Goal: Check status: Check status

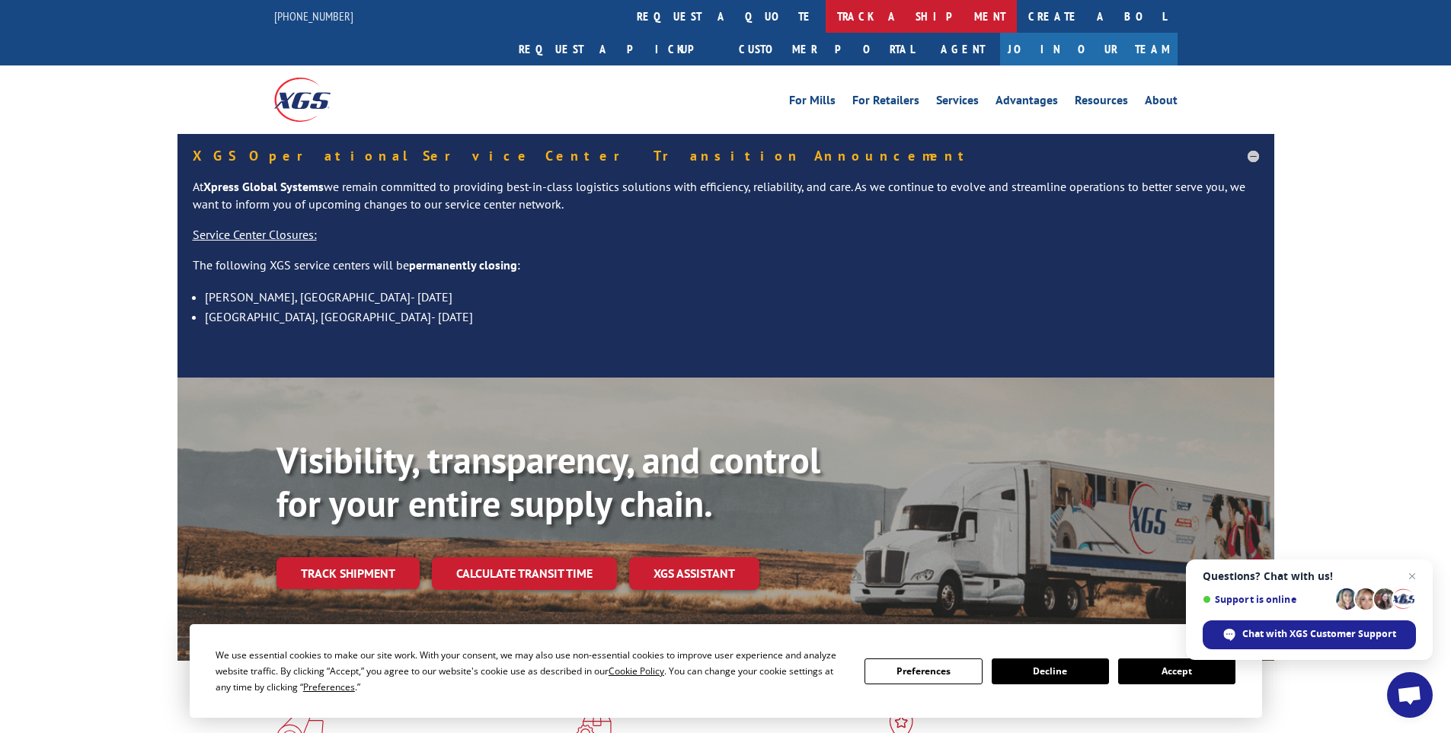
click at [826, 15] on link "track a shipment" at bounding box center [921, 16] width 191 height 33
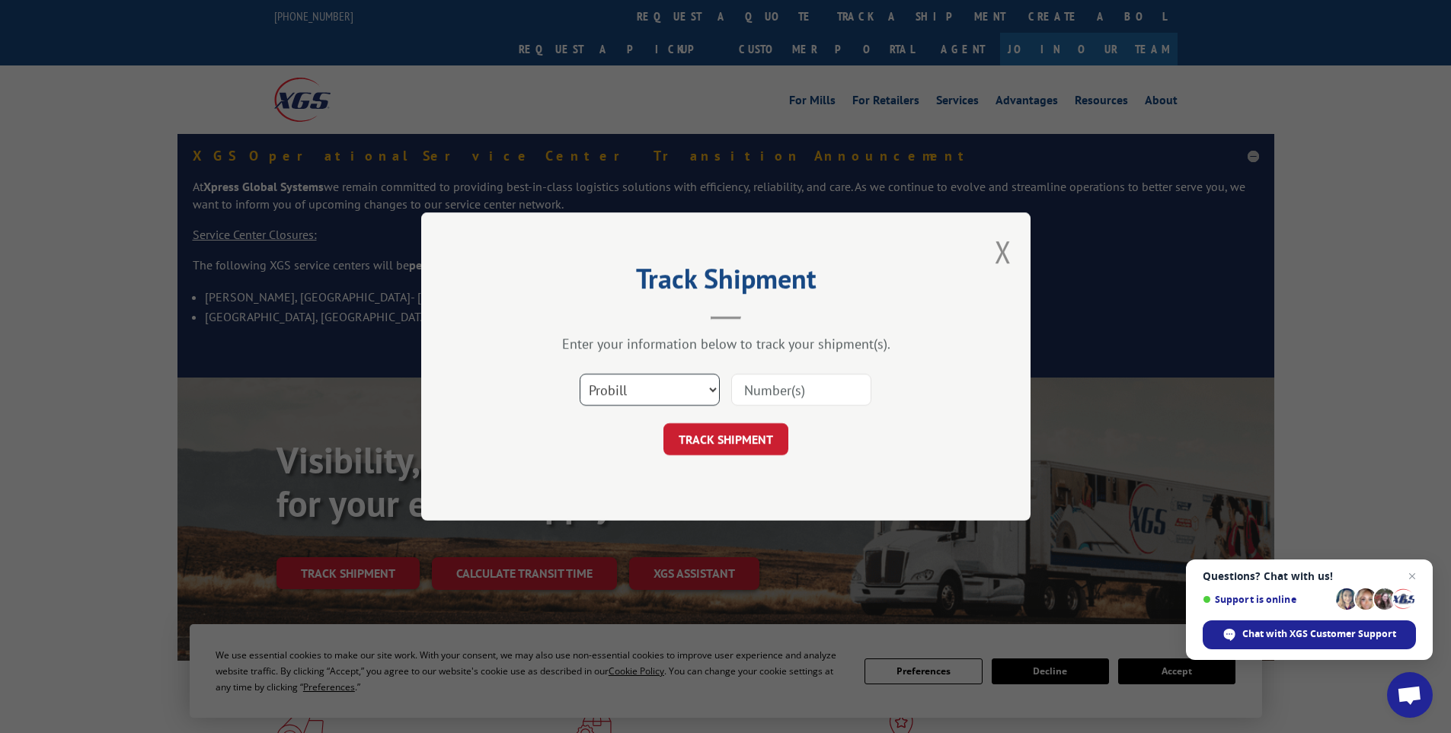
click at [619, 397] on select "Select category... Probill BOL PO" at bounding box center [650, 390] width 140 height 32
select select "bol"
click at [580, 374] on select "Select category... Probill BOL PO" at bounding box center [650, 390] width 140 height 32
click at [788, 386] on input at bounding box center [801, 390] width 140 height 32
paste input "15340375"
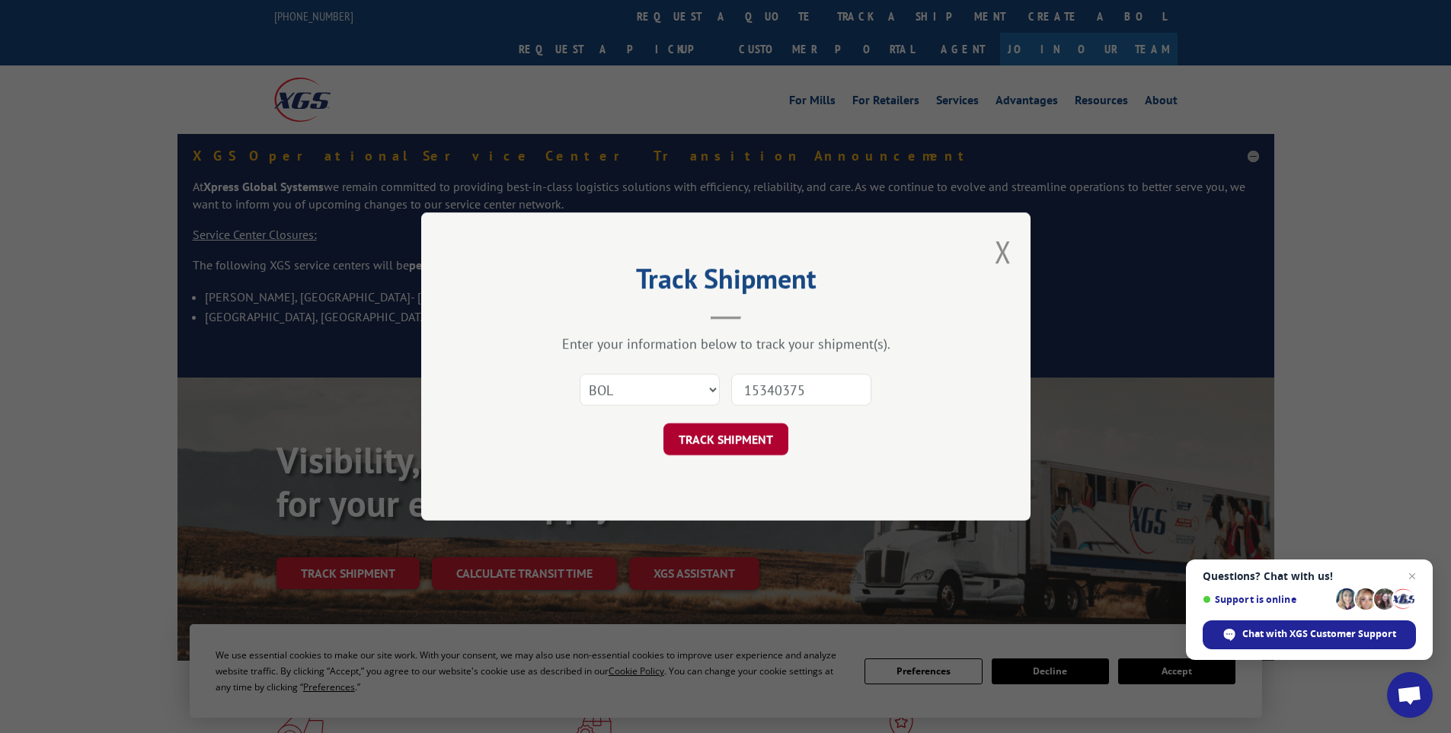
type input "15340375"
click at [765, 433] on button "TRACK SHIPMENT" at bounding box center [725, 439] width 125 height 32
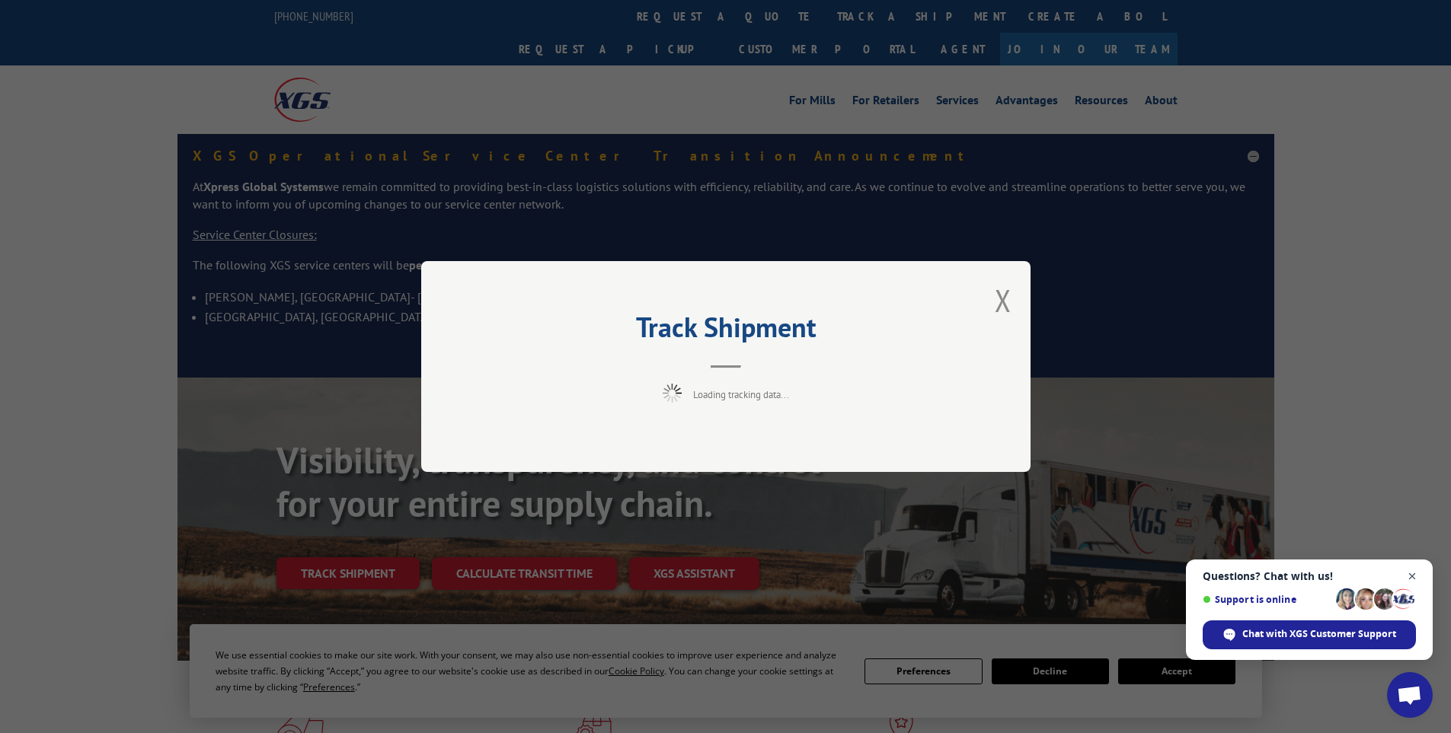
click at [1413, 578] on span "Open chat" at bounding box center [1412, 576] width 19 height 19
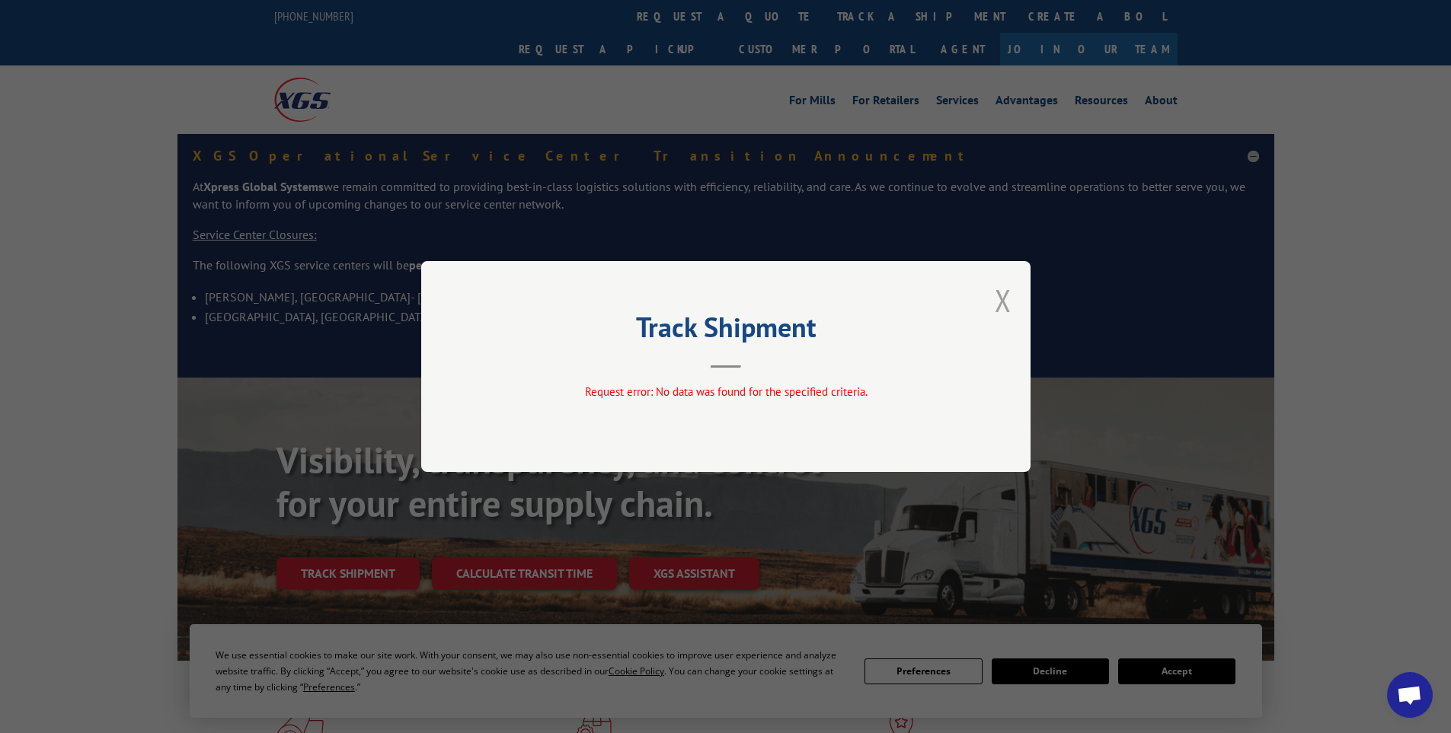
click at [998, 293] on button "Close modal" at bounding box center [1003, 300] width 17 height 40
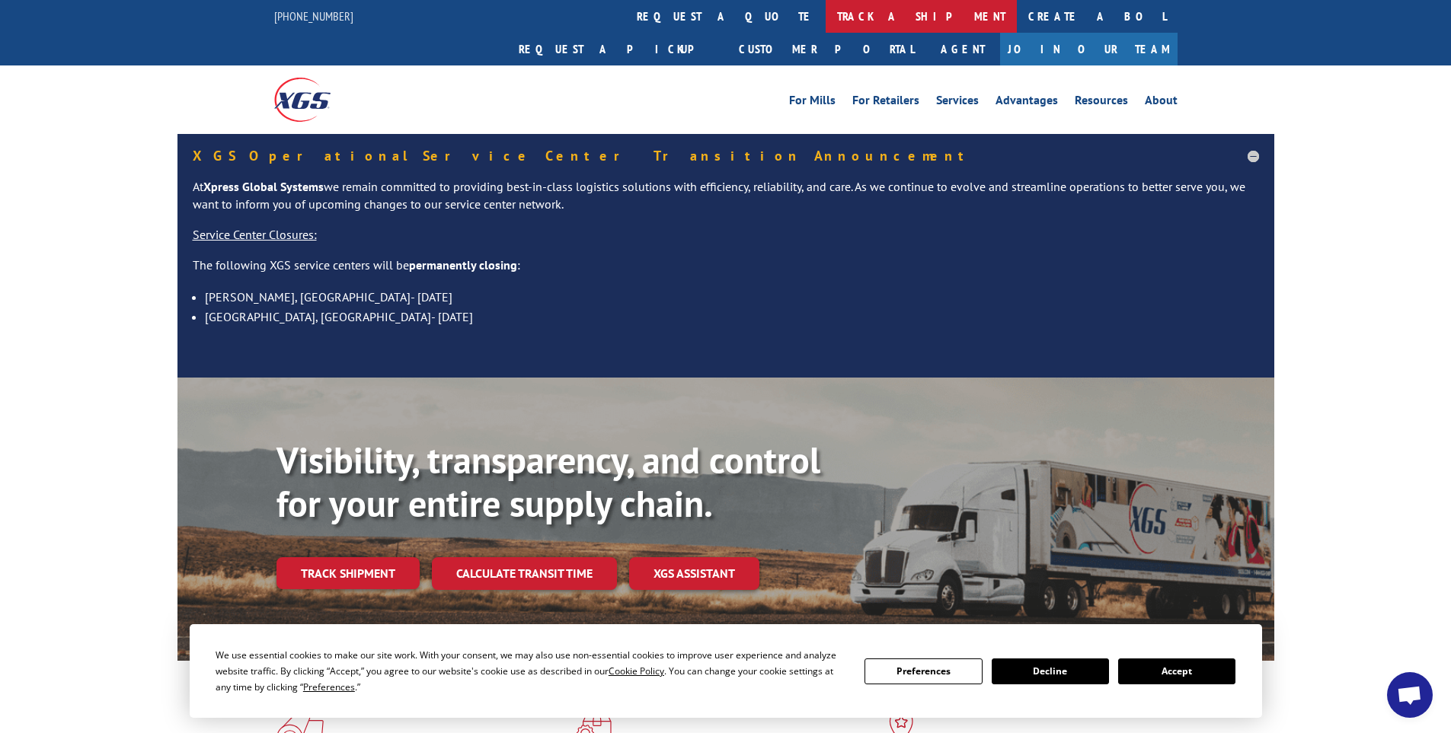
click at [826, 19] on link "track a shipment" at bounding box center [921, 16] width 191 height 33
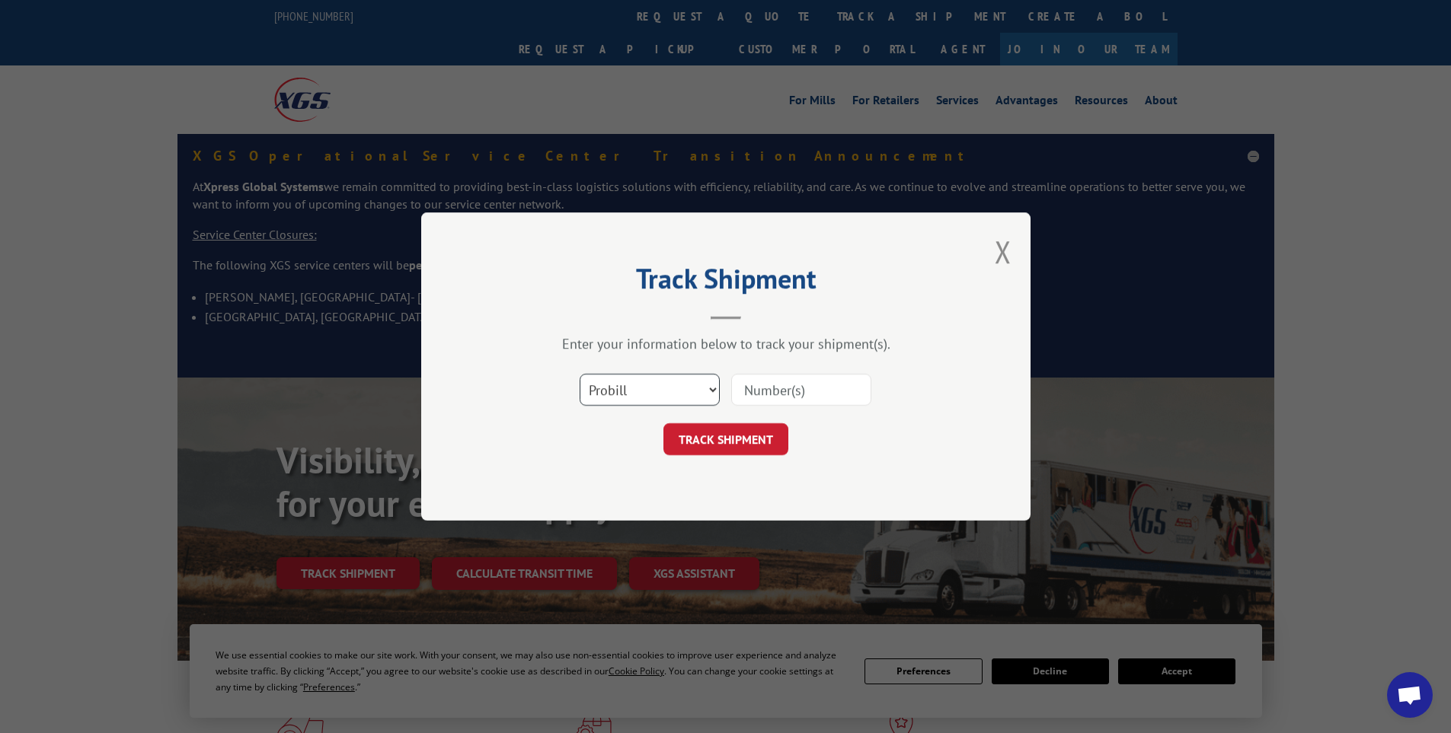
click at [691, 386] on select "Select category... Probill BOL PO" at bounding box center [650, 390] width 140 height 32
click at [787, 391] on input at bounding box center [801, 390] width 140 height 32
paste input "15340375"
type input "15340375"
click at [772, 430] on button "TRACK SHIPMENT" at bounding box center [725, 439] width 125 height 32
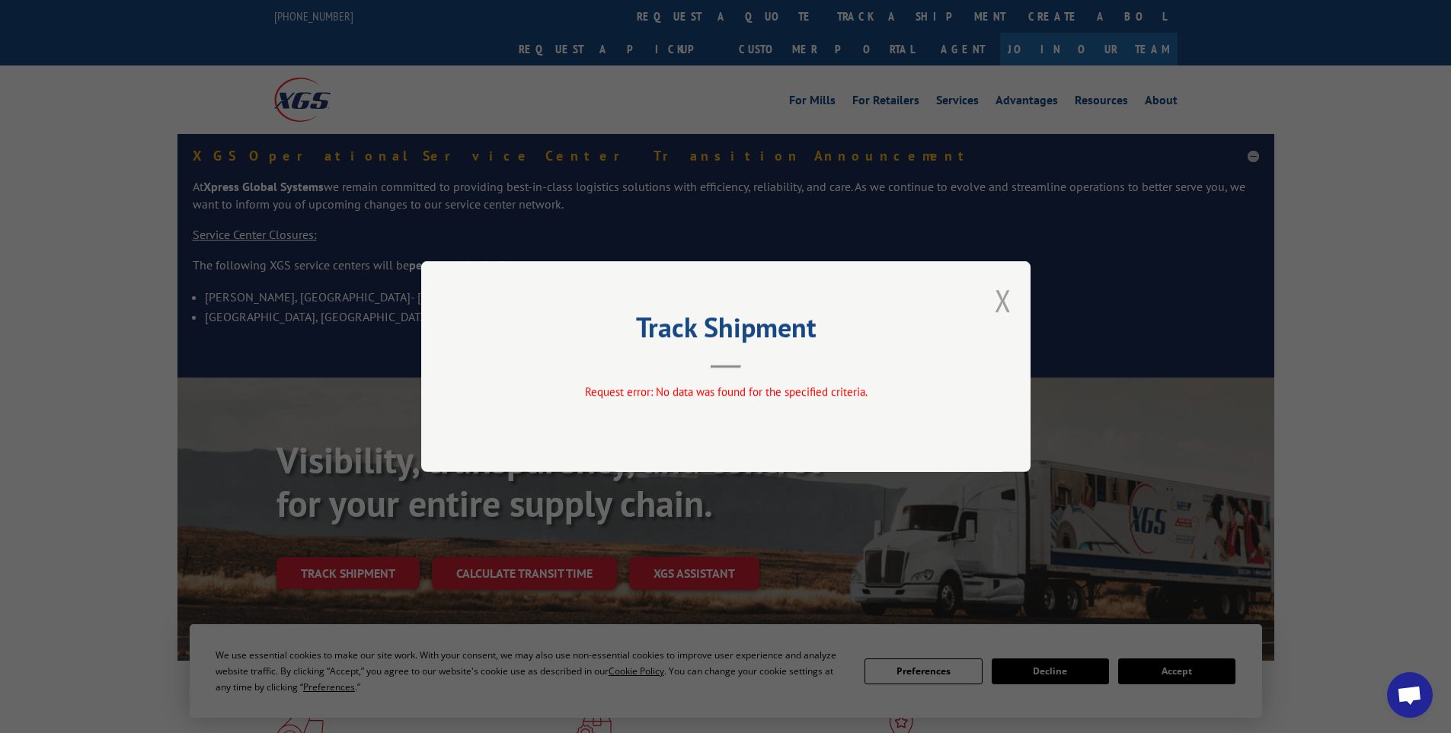
click at [1003, 300] on button "Close modal" at bounding box center [1003, 300] width 17 height 40
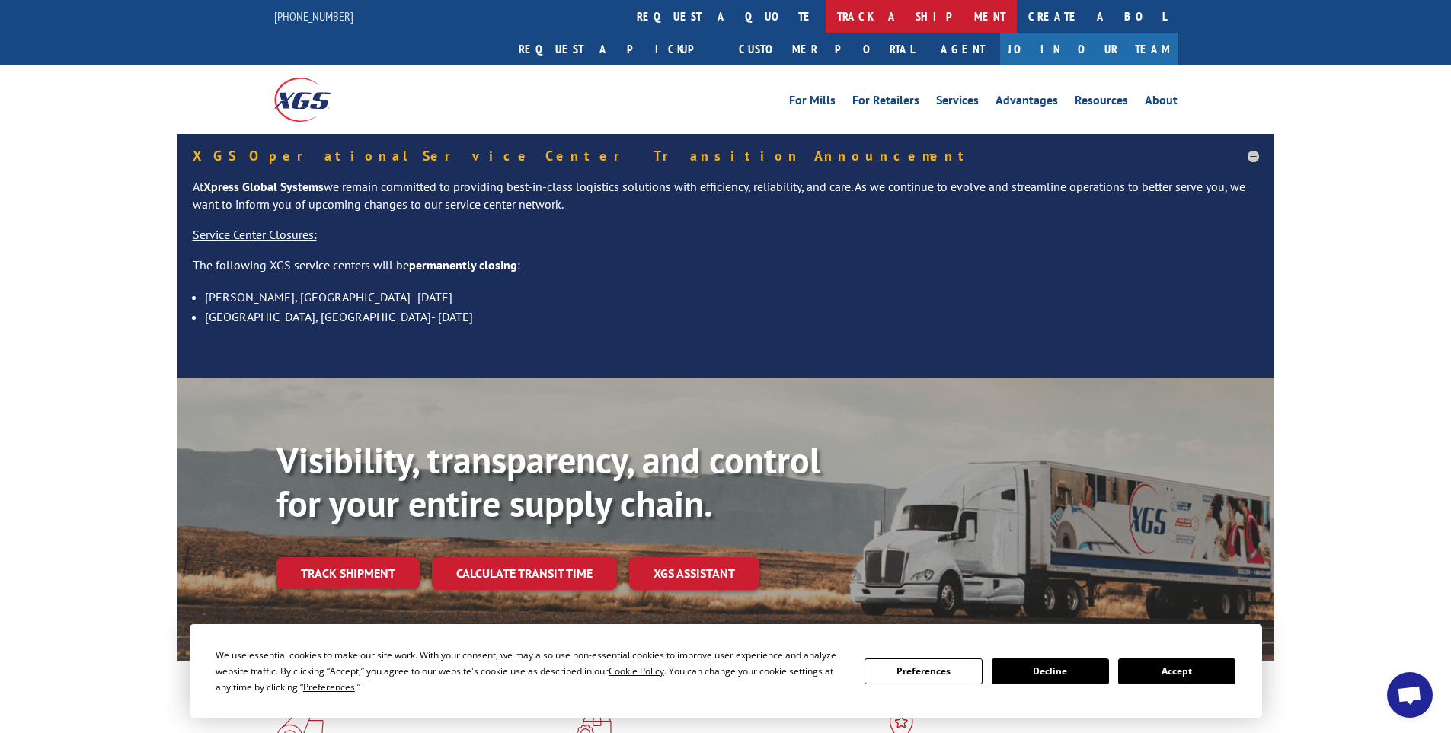
click at [826, 16] on link "track a shipment" at bounding box center [921, 16] width 191 height 33
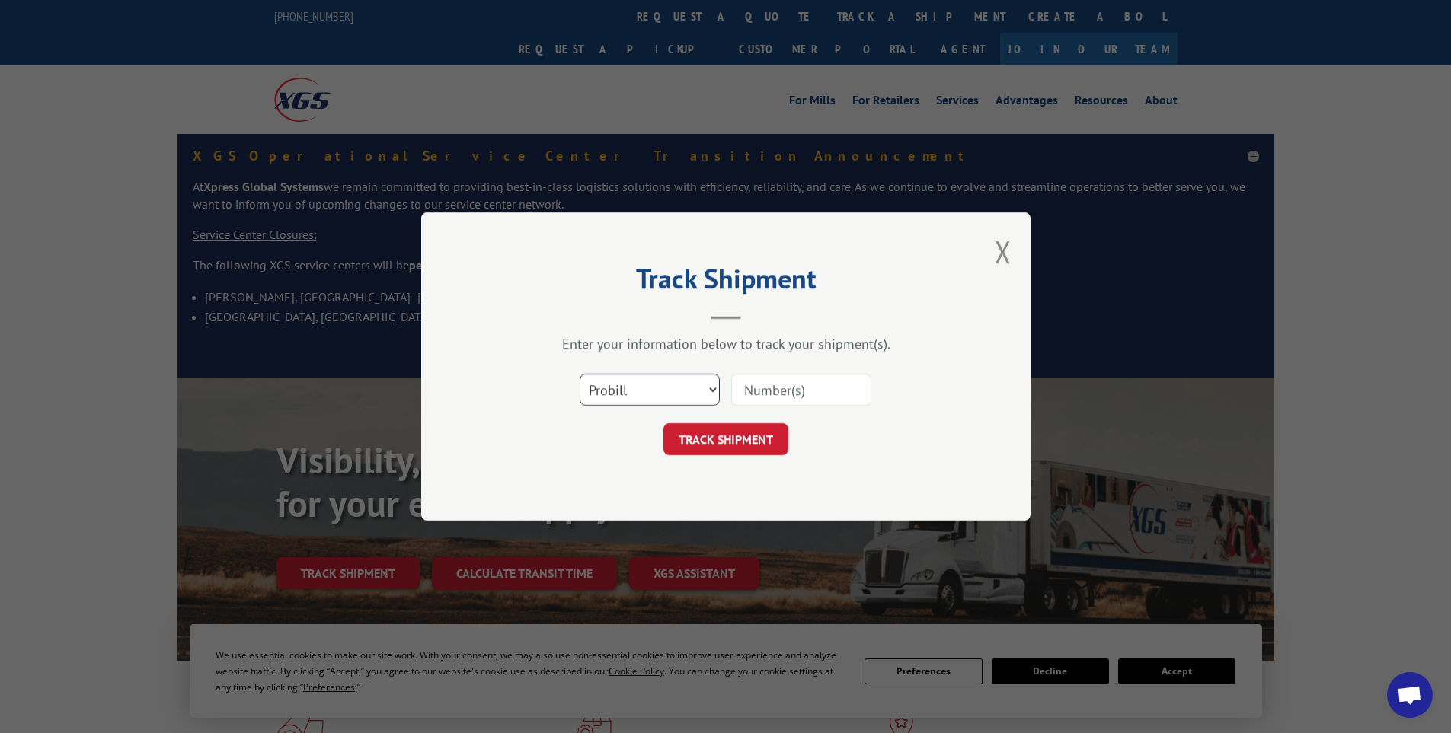
click at [653, 393] on select "Select category... Probill BOL PO" at bounding box center [650, 390] width 140 height 32
select select "bol"
click at [580, 374] on select "Select category... Probill BOL PO" at bounding box center [650, 390] width 140 height 32
click at [800, 389] on input at bounding box center [801, 390] width 140 height 32
paste input "15340375"
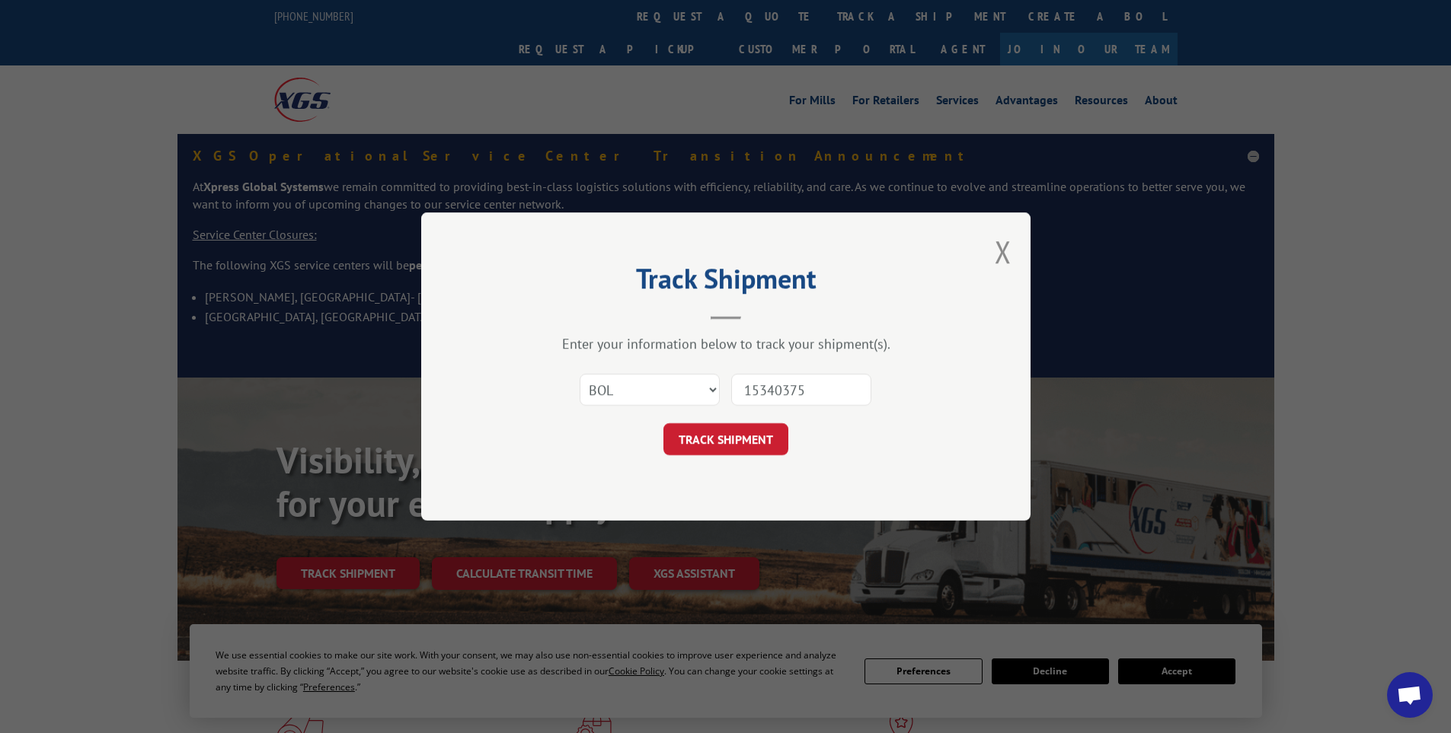
drag, startPoint x: 743, startPoint y: 393, endPoint x: 780, endPoint y: 378, distance: 39.6
click at [748, 393] on input "15340375" at bounding box center [801, 390] width 140 height 32
click at [825, 389] on input "15340375" at bounding box center [801, 390] width 140 height 32
type input "15340375"
click at [700, 436] on button "TRACK SHIPMENT" at bounding box center [725, 439] width 125 height 32
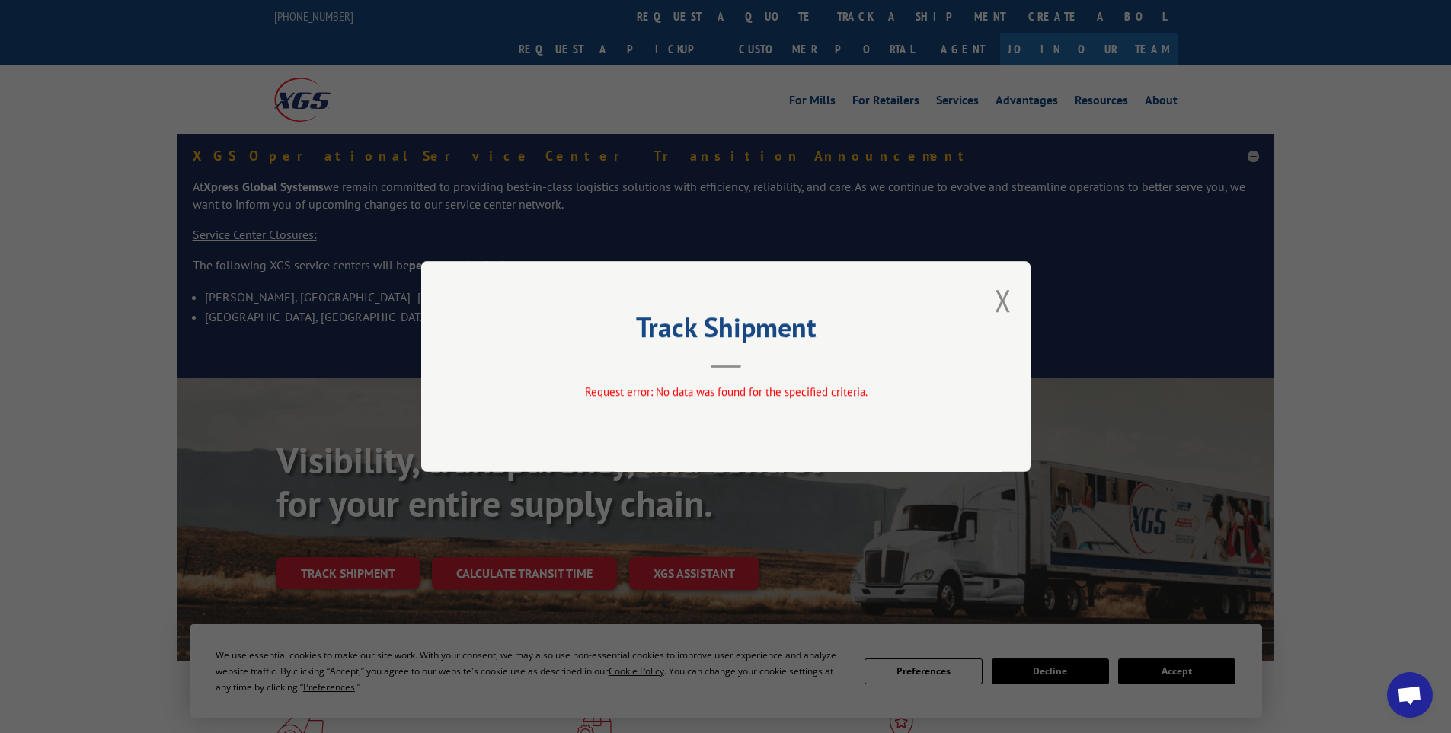
drag, startPoint x: 999, startPoint y: 300, endPoint x: 890, endPoint y: 209, distance: 141.7
click at [1001, 300] on button "Close modal" at bounding box center [1003, 300] width 17 height 40
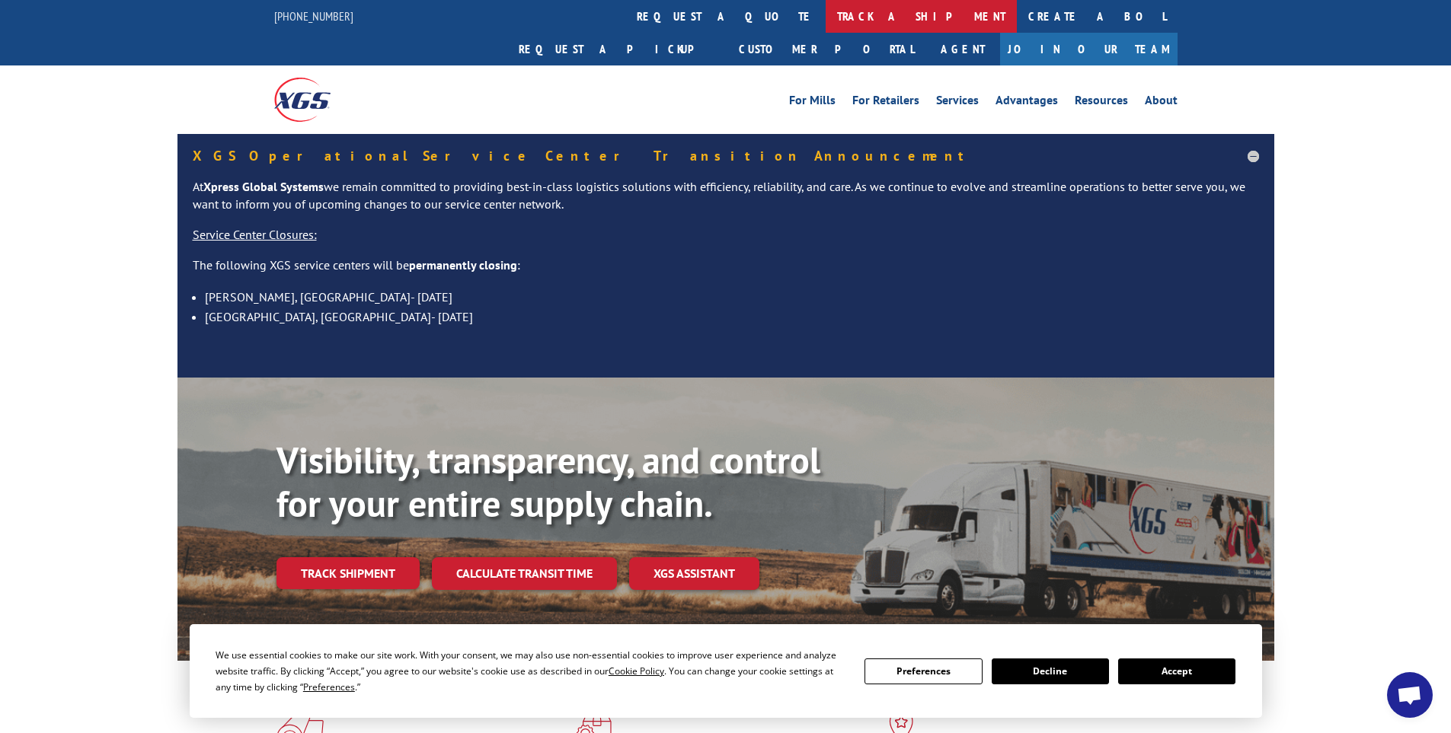
click at [826, 21] on link "track a shipment" at bounding box center [921, 16] width 191 height 33
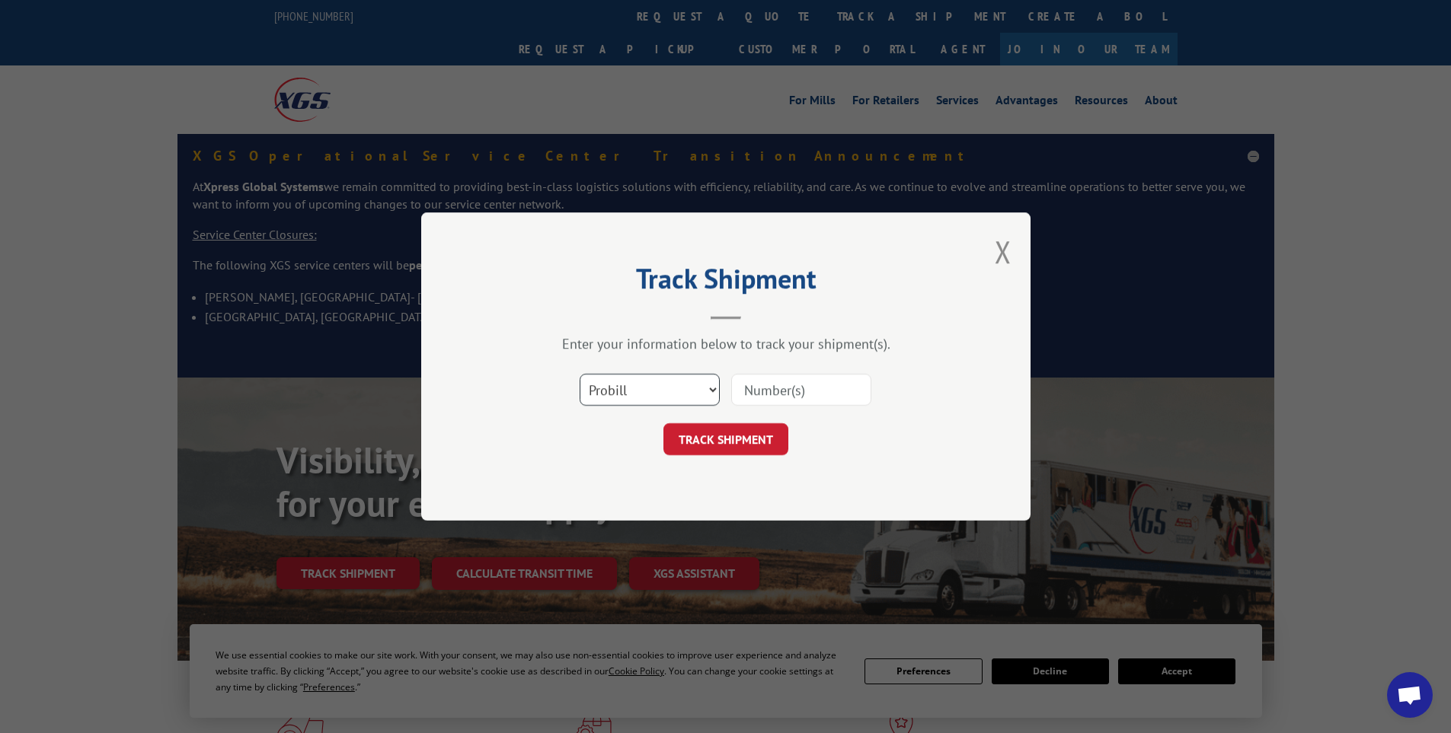
click at [664, 393] on select "Select category... Probill BOL PO" at bounding box center [650, 390] width 140 height 32
click at [757, 391] on input at bounding box center [801, 390] width 140 height 32
paste input "LTL1010538"
type input "LTL1010538"
click at [773, 448] on button "TRACK SHIPMENT" at bounding box center [725, 439] width 125 height 32
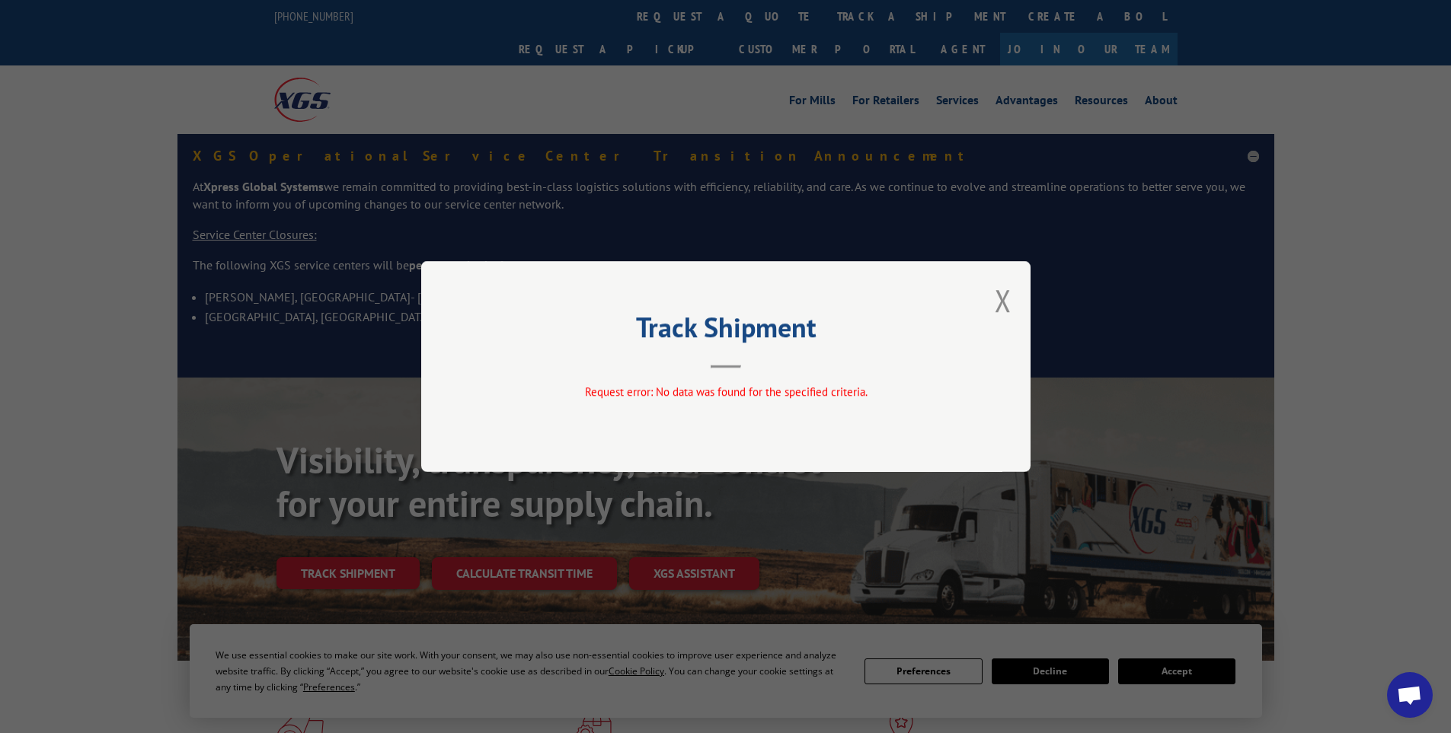
click at [1011, 304] on div "Track Shipment Request error: No data was found for the specified criteria." at bounding box center [725, 366] width 609 height 211
click at [1006, 304] on button "Close modal" at bounding box center [1003, 300] width 17 height 40
